Goal: Task Accomplishment & Management: Use online tool/utility

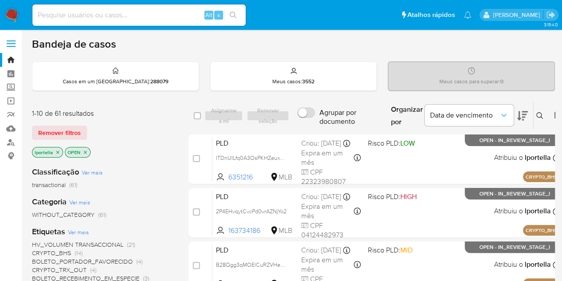
click at [101, 8] on div "Alt s" at bounding box center [138, 14] width 213 height 21
click at [94, 16] on input at bounding box center [138, 15] width 213 height 12
paste input "bgefwiWCSi7cChiGtrvIRLfL"
type input "bgefwiWCSi7cChiGtrvIRLfL"
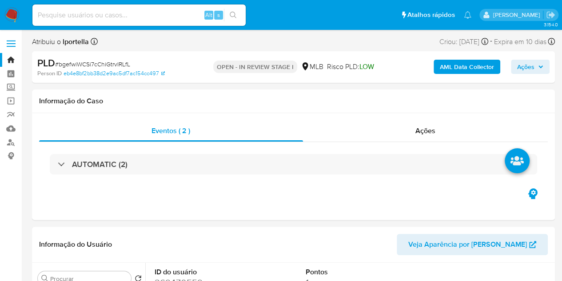
select select "10"
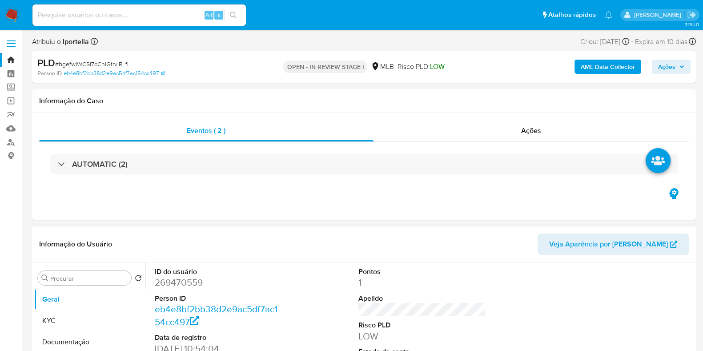
drag, startPoint x: 367, startPoint y: 3, endPoint x: 321, endPoint y: 231, distance: 233.1
click at [321, 231] on div "Informação do Usuário Veja Aparência por Pessoa" at bounding box center [364, 244] width 664 height 36
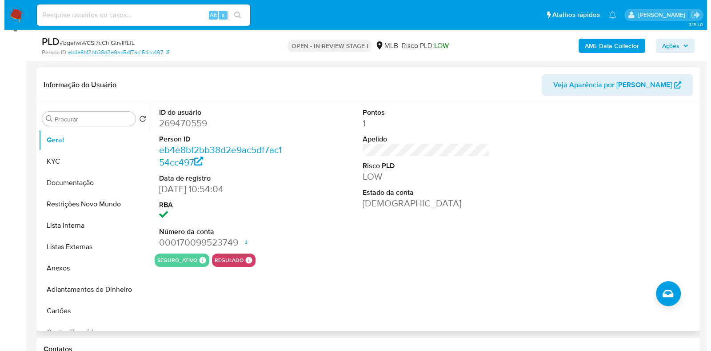
scroll to position [133, 0]
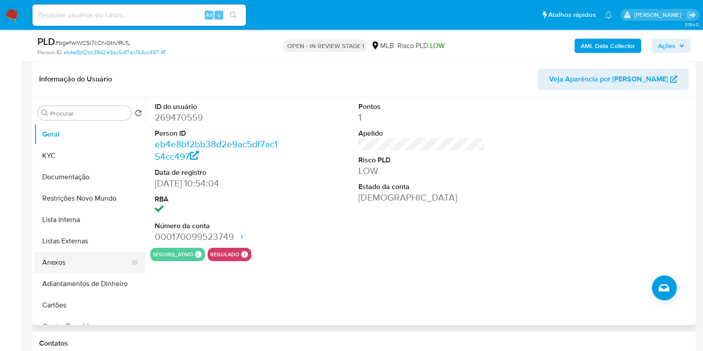
click at [64, 265] on button "Anexos" at bounding box center [86, 262] width 104 height 21
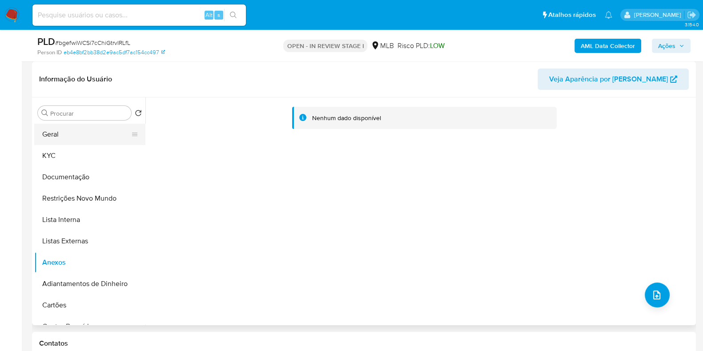
click at [60, 137] on button "Geral" at bounding box center [86, 134] width 104 height 21
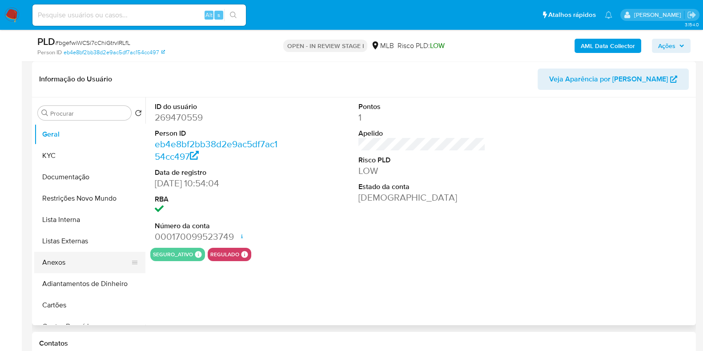
click at [78, 267] on button "Anexos" at bounding box center [86, 262] width 104 height 21
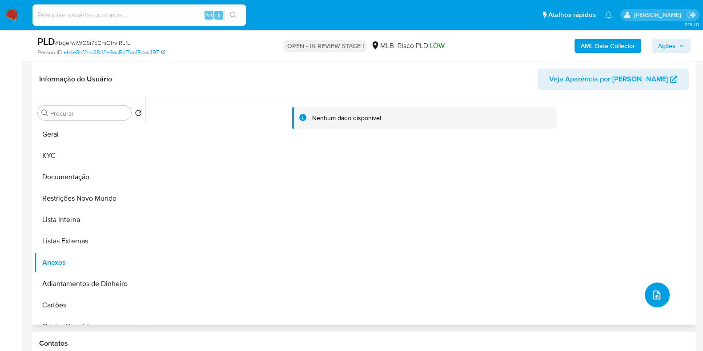
click at [569, 280] on icon "upload-file" at bounding box center [656, 294] width 11 height 11
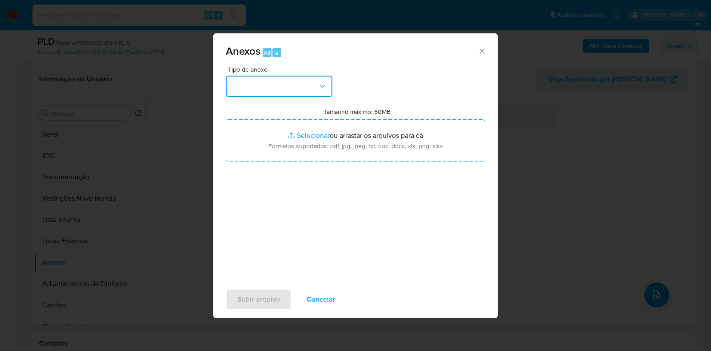
click at [324, 88] on icon "button" at bounding box center [322, 86] width 9 height 9
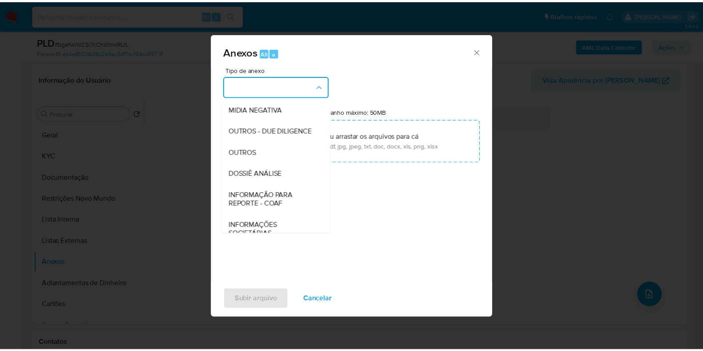
scroll to position [137, 0]
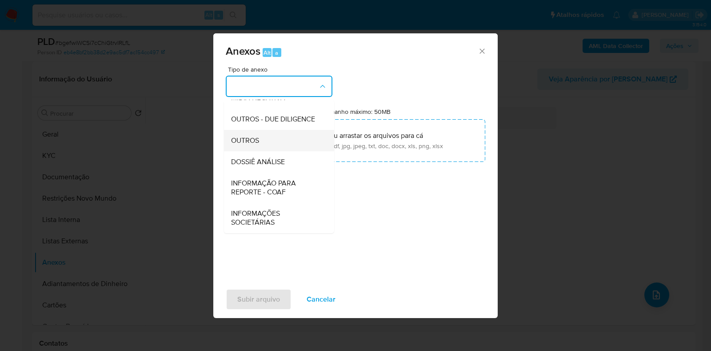
click at [256, 141] on span "OUTROS" at bounding box center [245, 140] width 28 height 9
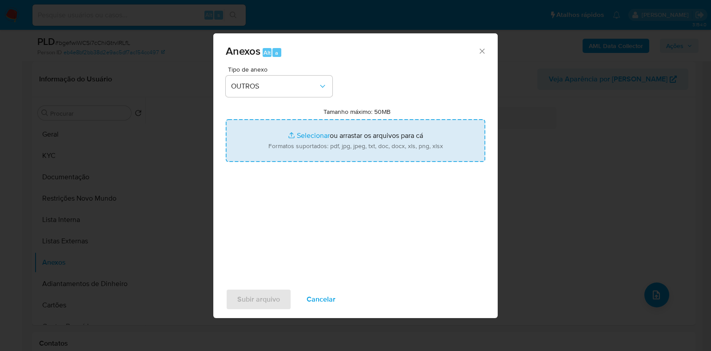
type input "C:\fakepath\SAR - XXX - CPF 18759032758 - ARTHUR LUIZ DE OLIVEIRA CAMARA.pdf"
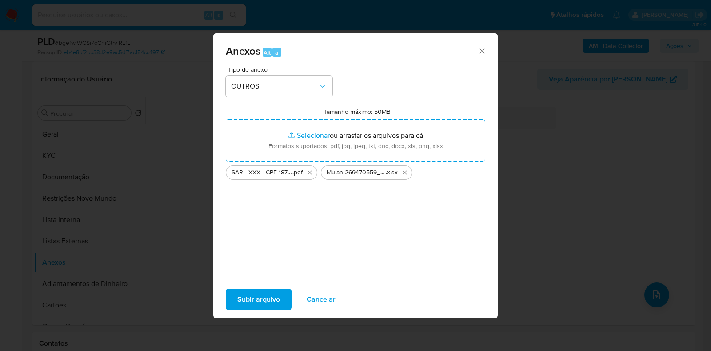
click at [252, 280] on span "Subir arquivo" at bounding box center [258, 299] width 43 height 20
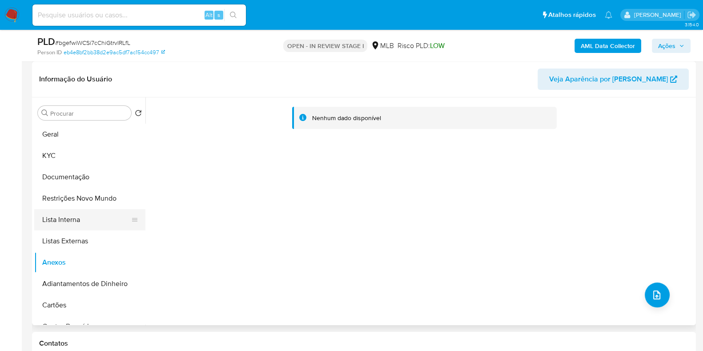
click at [76, 223] on button "Lista Interna" at bounding box center [86, 219] width 104 height 21
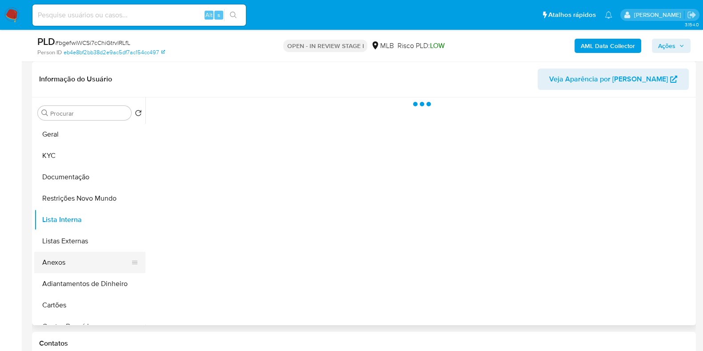
click at [74, 265] on button "Anexos" at bounding box center [86, 262] width 104 height 21
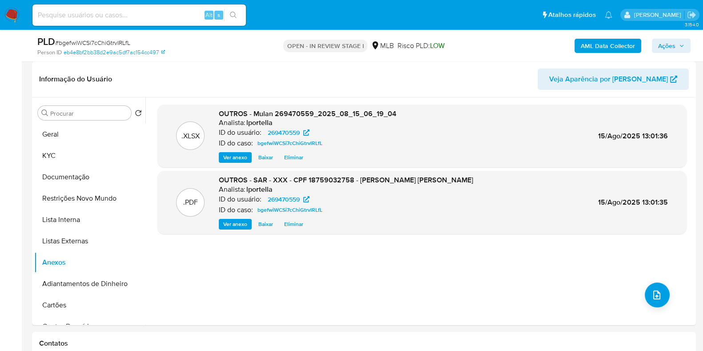
click at [569, 46] on span "Ações" at bounding box center [671, 46] width 26 height 12
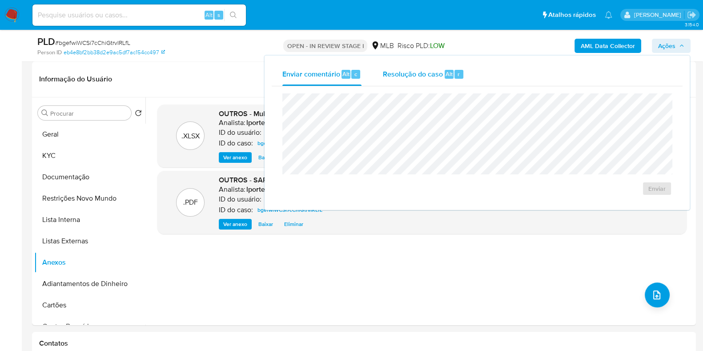
click at [424, 72] on span "Resolução do caso" at bounding box center [413, 73] width 60 height 10
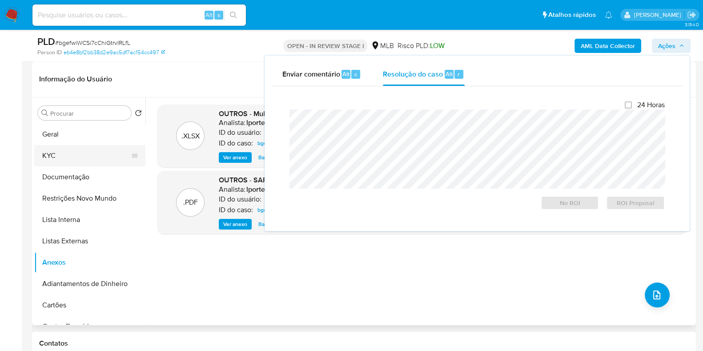
click at [61, 152] on button "KYC" at bounding box center [86, 155] width 104 height 21
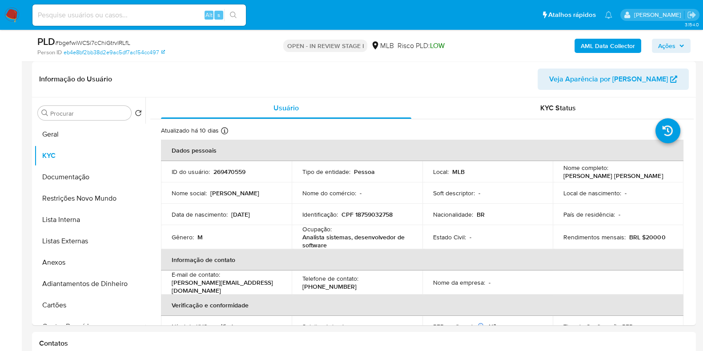
click at [569, 48] on span "Ações" at bounding box center [666, 46] width 17 height 14
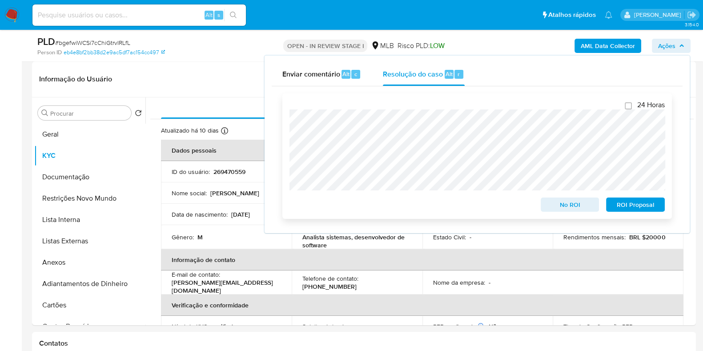
click at [569, 205] on span "ROI Proposal" at bounding box center [635, 204] width 46 height 12
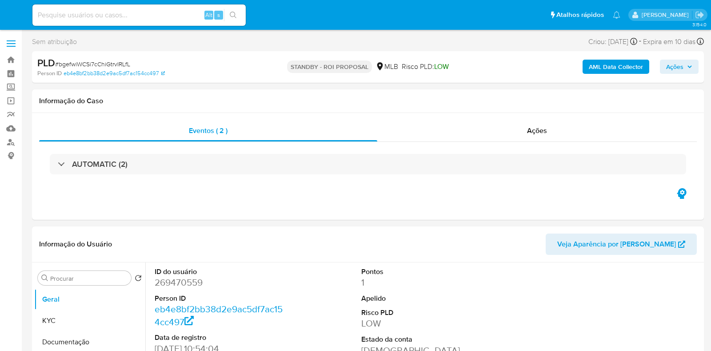
select select "10"
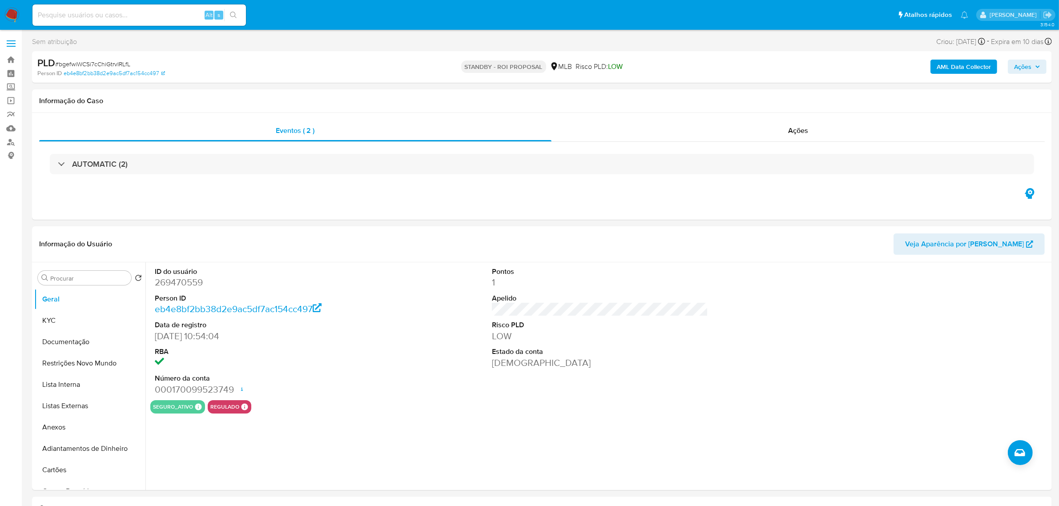
click at [12, 12] on img at bounding box center [11, 15] width 15 height 15
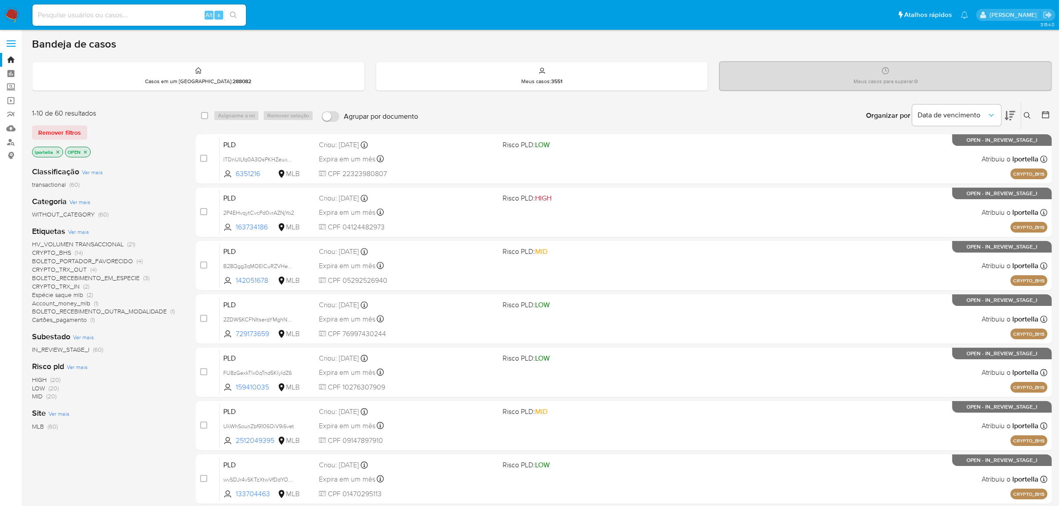
click at [167, 22] on div "Alt s" at bounding box center [138, 14] width 213 height 21
click at [162, 17] on input at bounding box center [138, 15] width 213 height 12
paste input "oyzQSR1qVCySmObxm0hDFRth"
type input "oyzQSR1qVCySmObxm0hDFRth"
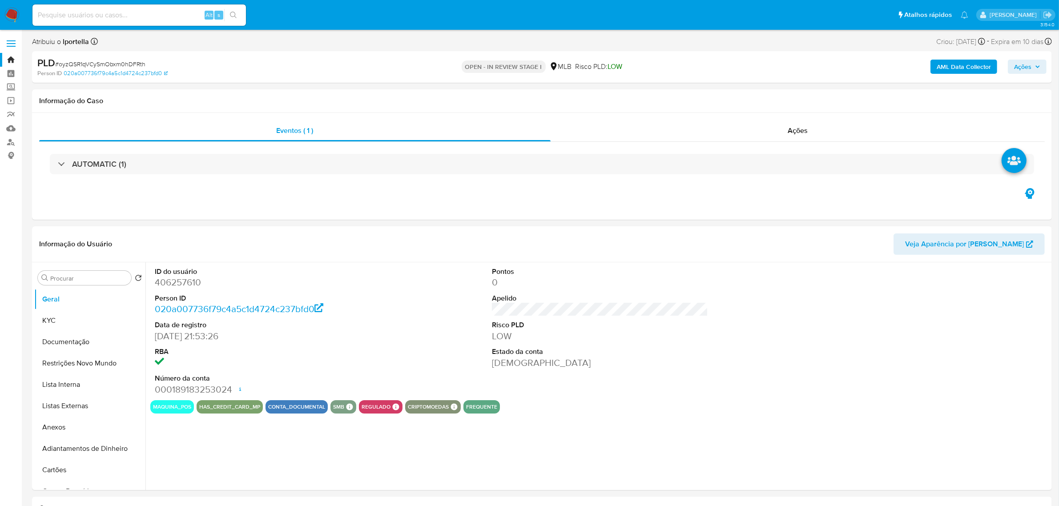
select select "10"
